Goal: Transaction & Acquisition: Subscribe to service/newsletter

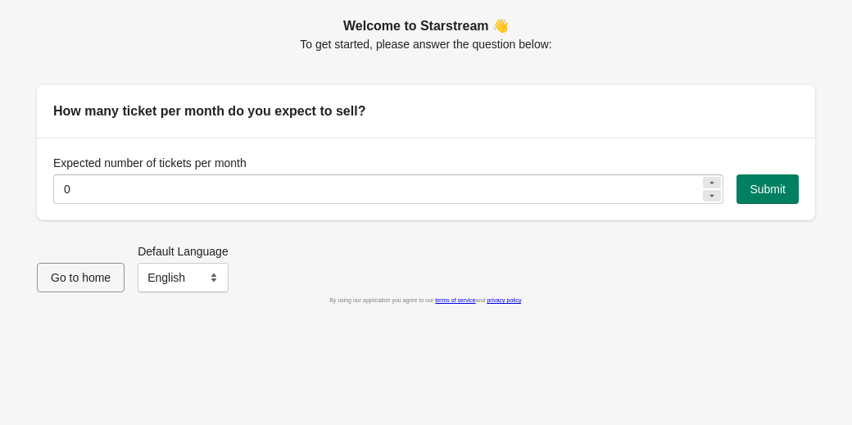
click at [69, 274] on span "Go to home" at bounding box center [81, 277] width 60 height 13
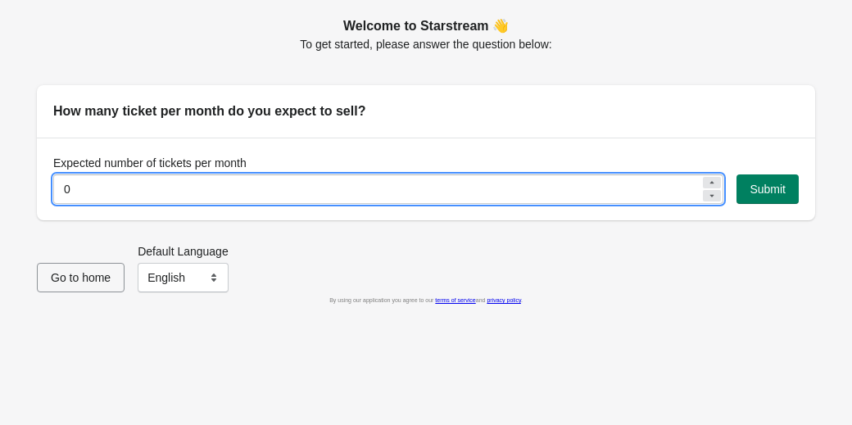
click at [449, 193] on input "0" at bounding box center [376, 189] width 647 height 29
type input "20"
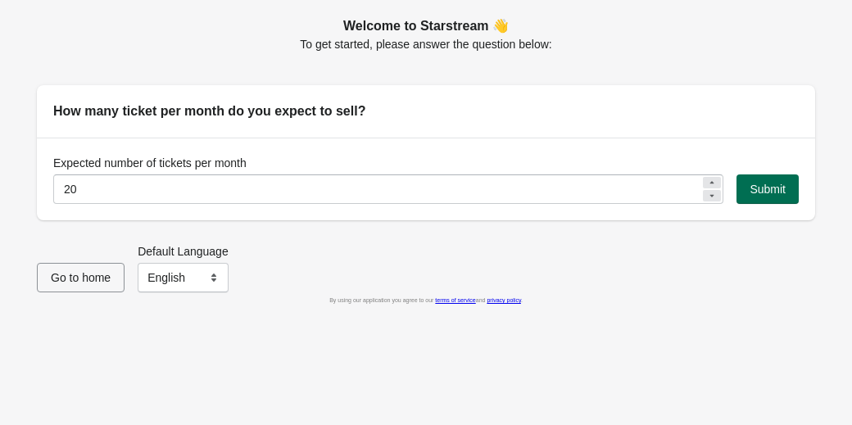
click at [764, 186] on span "Submit" at bounding box center [768, 189] width 36 height 13
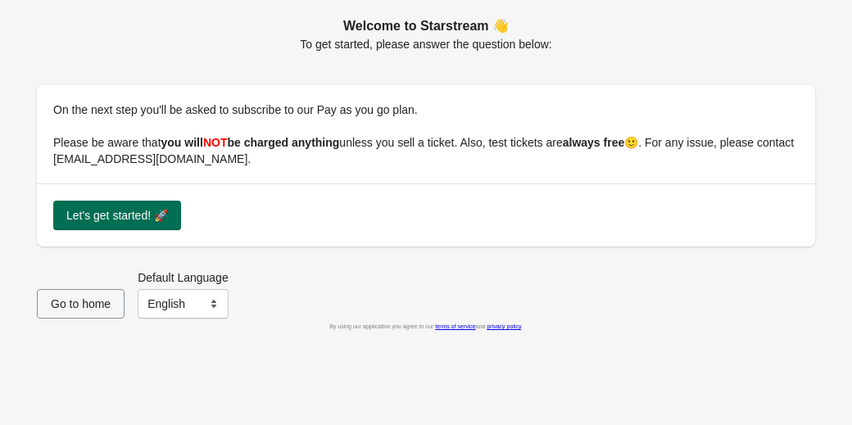
click at [161, 216] on span "Let's get started! 🚀" at bounding box center [117, 215] width 102 height 13
